Goal: Communication & Community: Answer question/provide support

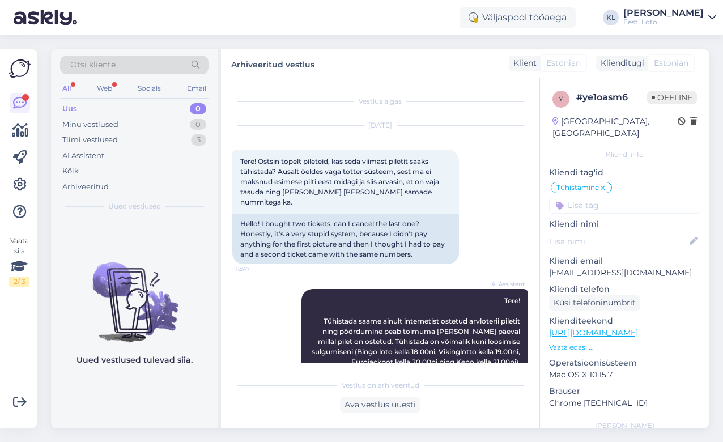
scroll to position [199, 0]
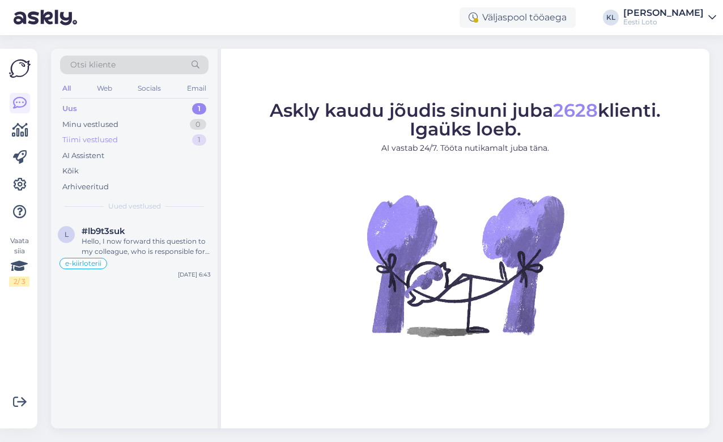
click at [139, 137] on div "Tiimi vestlused 1" at bounding box center [134, 140] width 148 height 16
click at [126, 106] on div "Uus 1" at bounding box center [134, 109] width 148 height 16
click at [118, 236] on div "Hello, I now forward this question to my colleague, who is responsible for this…" at bounding box center [146, 246] width 129 height 20
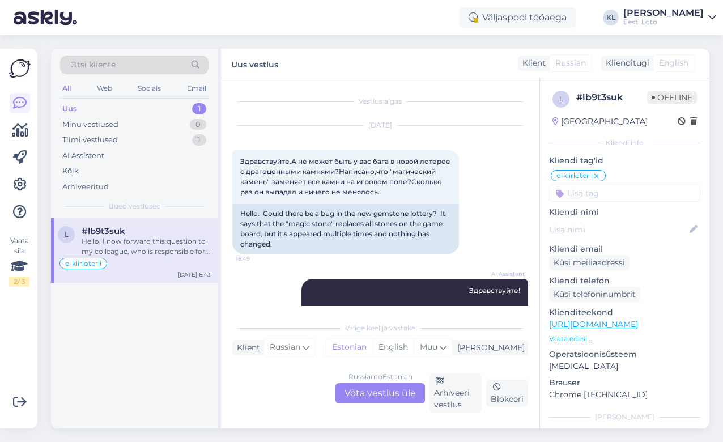
scroll to position [1145, 0]
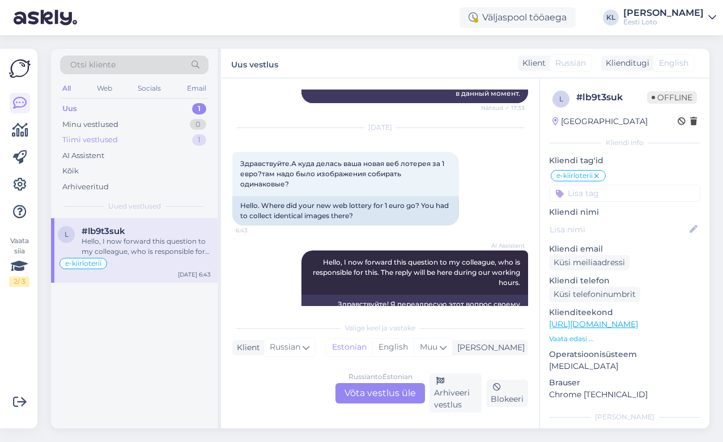
click at [163, 141] on div "Tiimi vestlused 1" at bounding box center [134, 140] width 148 height 16
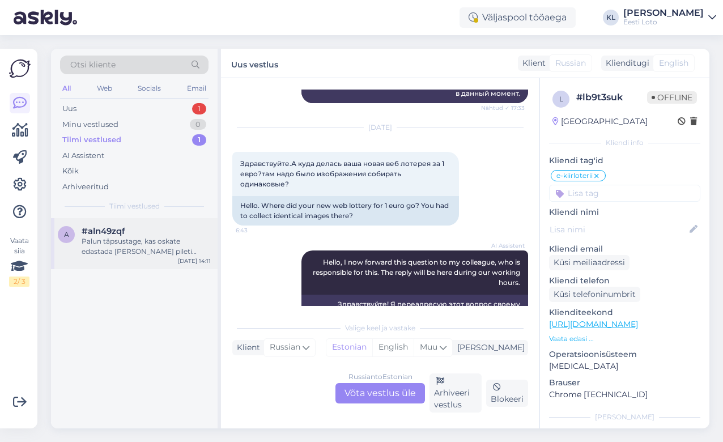
click at [109, 246] on div "Palun täpsustage, kas oskate edastada [PERSON_NAME] pileti numbri?" at bounding box center [146, 246] width 129 height 20
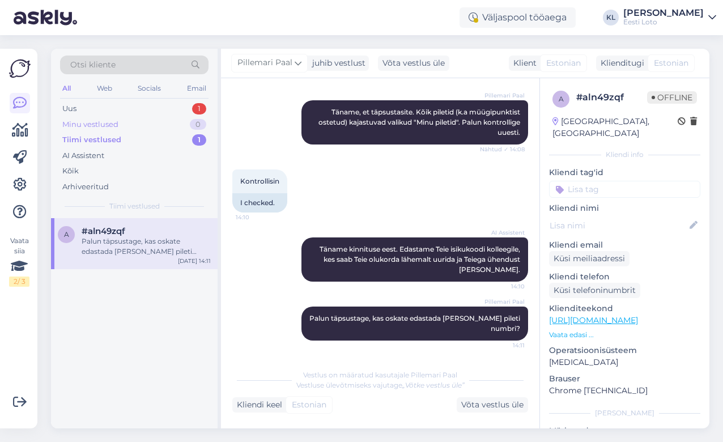
scroll to position [346, 0]
click at [166, 104] on div "Uus 1" at bounding box center [134, 109] width 148 height 16
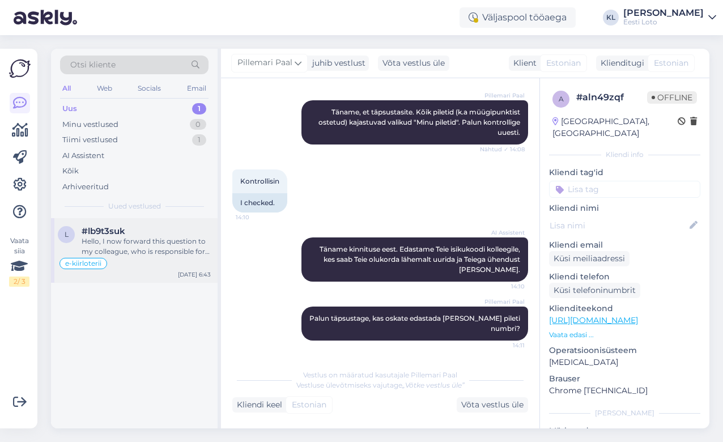
click at [142, 236] on div "Hello, I now forward this question to my colleague, who is responsible for this…" at bounding box center [146, 246] width 129 height 20
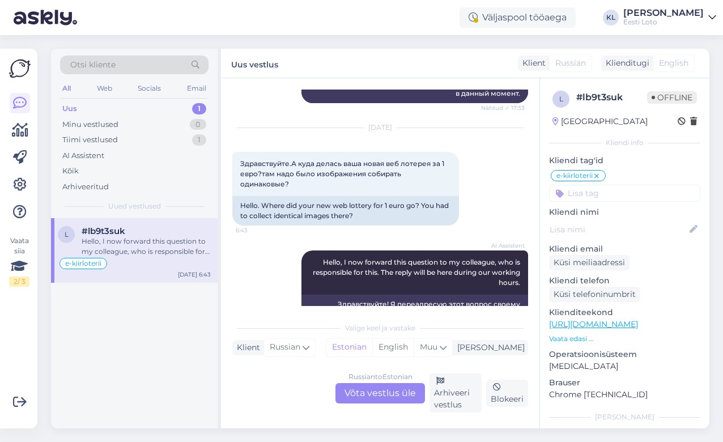
click at [409, 394] on div "Russian to Estonian Võta vestlus üle" at bounding box center [380, 393] width 90 height 20
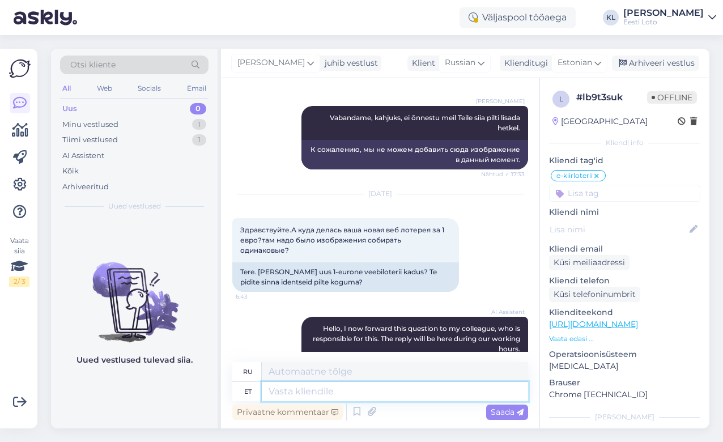
click at [318, 390] on textarea at bounding box center [395, 391] width 266 height 19
type textarea "Tehnilistel"
type textarea "Технический"
type textarea "Tehnilistel põhjustel on"
type textarea "По техническим причинам"
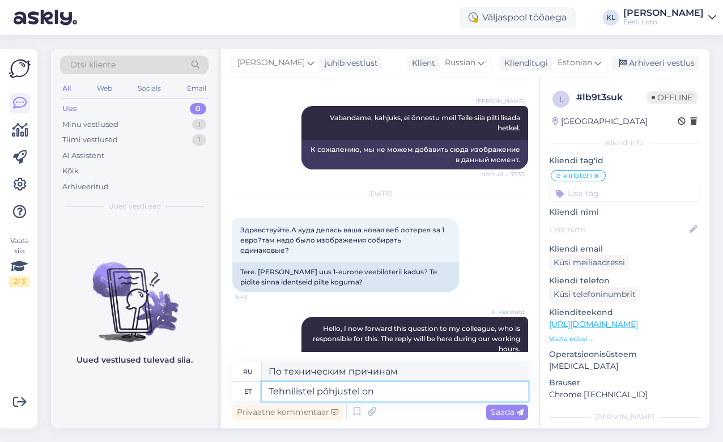
type textarea "Tehnilistel põhjustel on"
type textarea "По техническим причинам,"
type textarea "Tehnilistel põhjustel on hetkel m"
type textarea "По техническим причинам в настоящее время"
type textarea "Tehnilistel põhjustel on hetkel mäng"
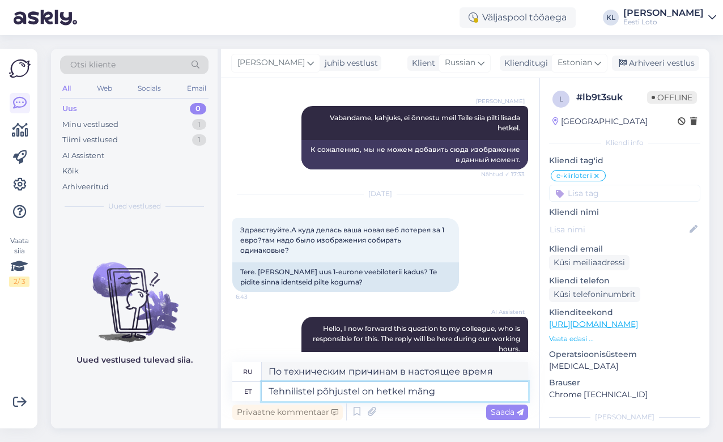
type textarea "По техническим причинам игра в данный момент недоступна."
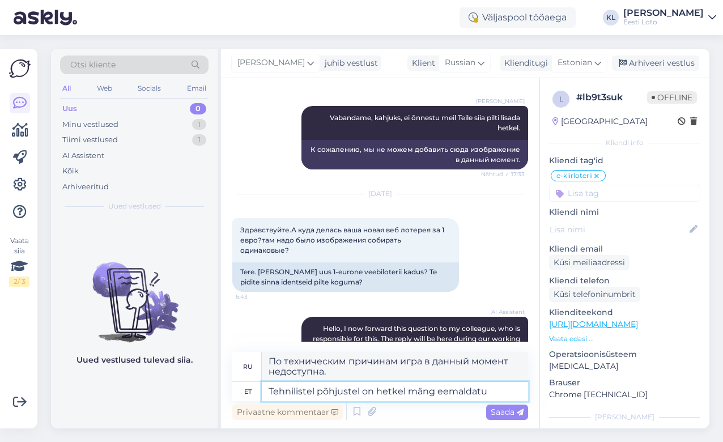
type textarea "Tehnilistel põhjustel on hetkel mäng eemaldatud"
type textarea "По техническим причинам игра в настоящее время удалена."
type textarea "Tehnilistel põhjustel on hetkel mäng eemaldatud, k"
type textarea "По техническим причинам игра в настоящее время удалена,"
type textarea "Tehnilistel põhjustel on hetkel mäng eemaldatud, kund l"
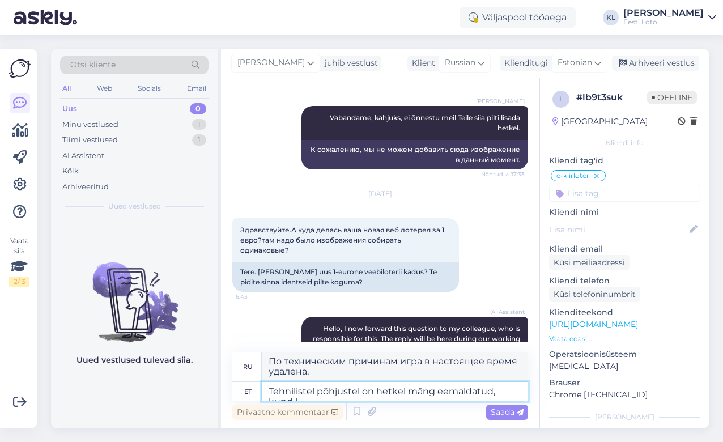
type textarea "По техническим причинам игра в данный момент удалена, пожалуйста"
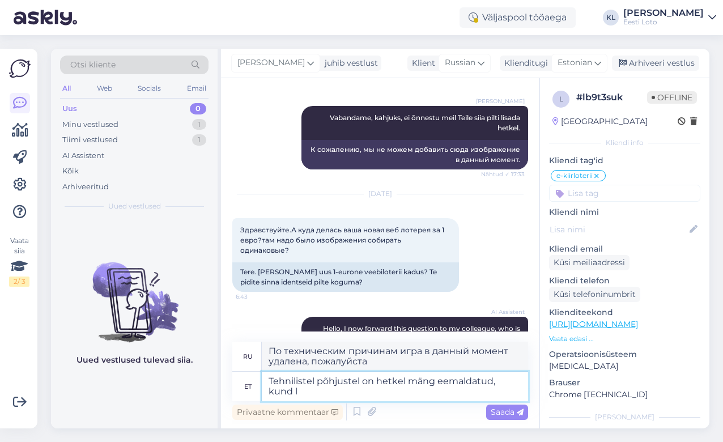
type textarea "Tehnilistel põhjustel on hetkel mäng eemaldatud, kund lo"
type textarea "По техническим причинам игра в данный момент удалена, но"
type textarea "Tehnilistel põhjustel on hetkel mäng eemaldatud, kund lodade"
type textarea "По техническим причинам игра в данный момент удалена, помогите пожалуйста."
type textarea "Tehnilistel põhjustel on hetkel mäng eemaldatud, kund loodame"
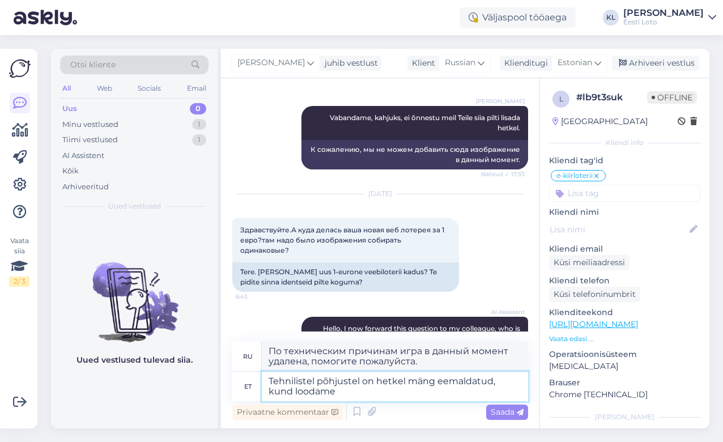
type textarea "По техническим причинам игра на данный момент удалена, надеемся"
type textarea "Tehnilistel põhjustel on hetkel mäng eemaldatud, kund loodame peagi"
type textarea "По техническим причинам игра в настоящее время удалена, но мы надеемся вскоре в…"
type textarea "Tehnilistel põhjustel on hetkel mäng eemaldatud, kund loodame peagi mängu tagas…"
type textarea "По техническим причинам игра в данный момент удалена, но мы надеемся вернуть ее…"
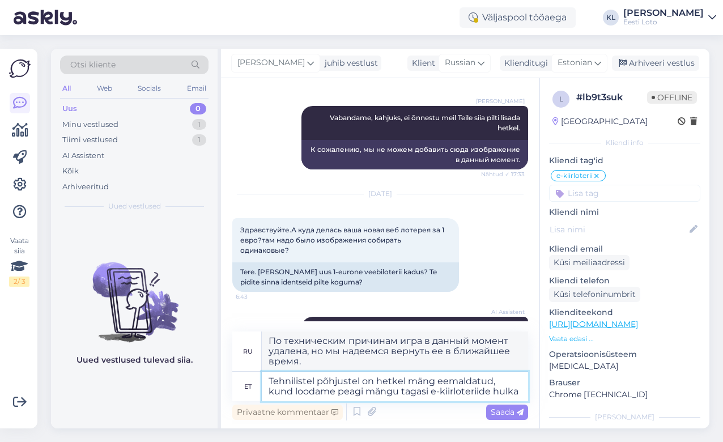
type textarea "Tehnilistel põhjustel on hetkel mäng eemaldatud, kund loodame peagi mängu tagas…"
type textarea "По техническим причинам игра в настоящее время удалена, но мы надеемся вскоре в…"
type textarea "Tehnilistel põhjustel on hetkel mäng eemaldatud, kund loodame peagi mängu tagas…"
type textarea "По техническим причинам игра в настоящее время удалена, но мы надеемся вскоре в…"
type textarea "Tehnilistel põhjustel on hetkel mäng eemaldatud, kund loodame peagi mängu tagas…"
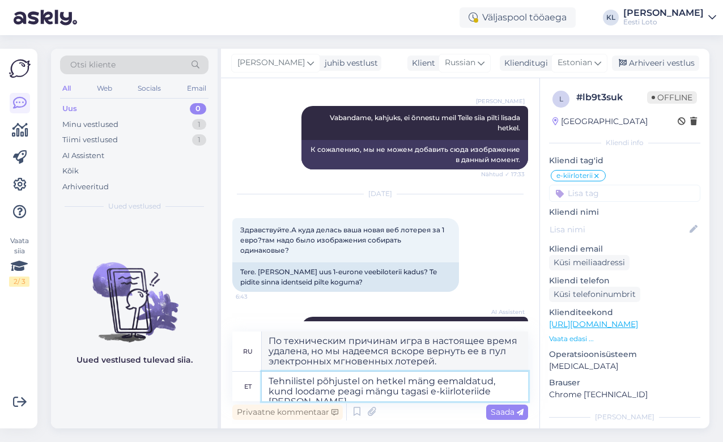
type textarea "По техническим причинам игра в настоящее время удалена, но мы надеемся вскоре в…"
click at [514, 380] on textarea "Tehnilistel põhjustel on hetkel mäng eemaldatud, kund loodame peagi mängu tagas…" at bounding box center [395, 386] width 266 height 29
type textarea "Tehnilistel põhjustel on hetkel mäng eemaldatud, kuid loodame peagi mängu tagas…"
type textarea "По техническим причинам игра в настоящее время удалена, но мы надеемся вскоре в…"
type textarea "Tehnilistel põhjustel on hetkel mäng eemaldatud, kuid loodame peagi mängu tagas…"
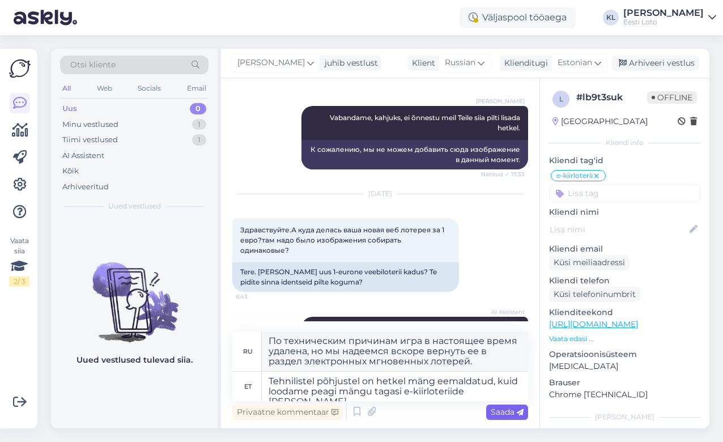
click at [501, 410] on span "Saada" at bounding box center [507, 412] width 33 height 10
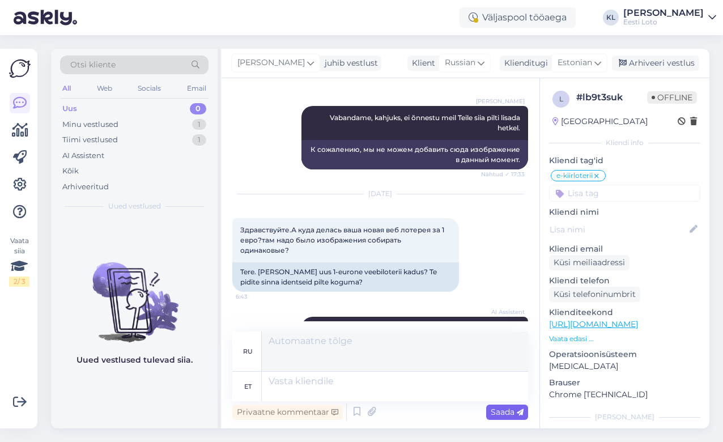
scroll to position [1177, 0]
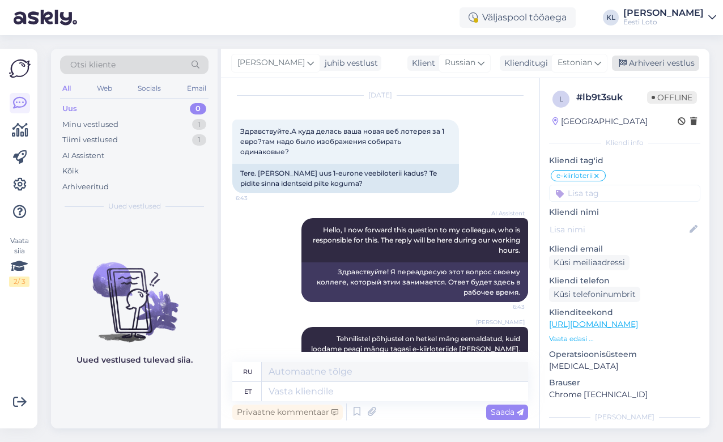
click at [647, 60] on div "Arhiveeri vestlus" at bounding box center [655, 63] width 87 height 15
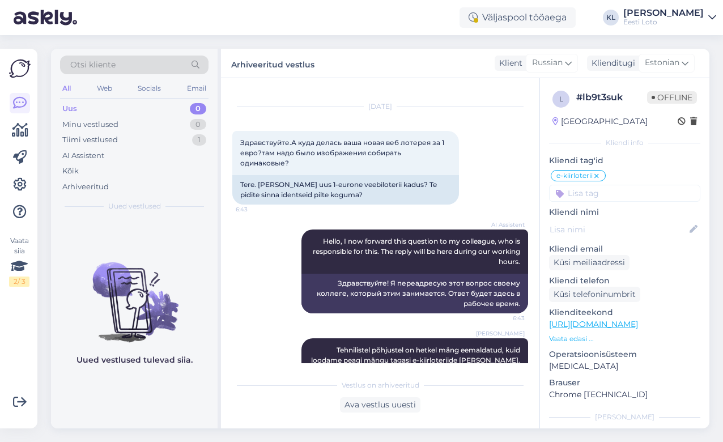
click at [296, 26] on div "Väljaspool tööaega KL [PERSON_NAME] Eesti Loto" at bounding box center [361, 17] width 723 height 35
click at [419, 28] on div "Väljaspool tööaega KL [PERSON_NAME] Eesti Loto" at bounding box center [361, 17] width 723 height 35
